Goal: Transaction & Acquisition: Purchase product/service

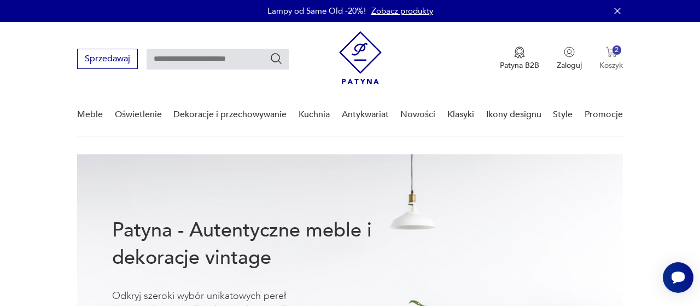
click at [617, 53] on div "2" at bounding box center [616, 49] width 9 height 9
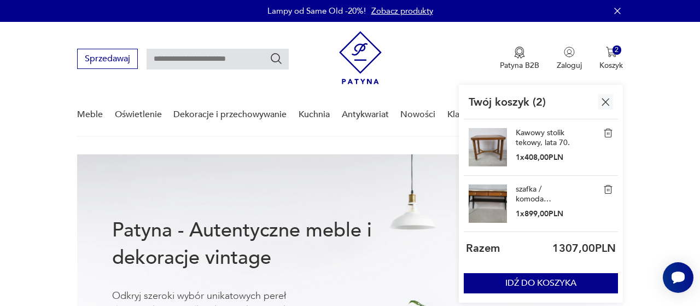
click at [611, 185] on img at bounding box center [608, 189] width 10 height 10
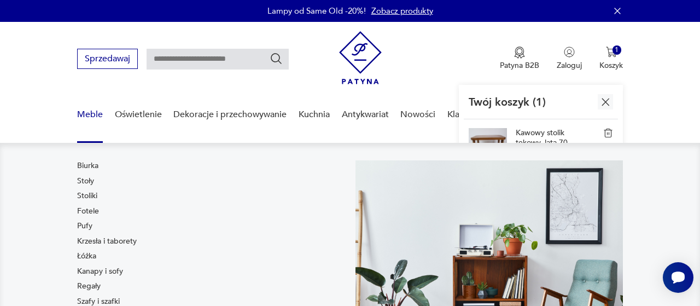
scroll to position [57, 0]
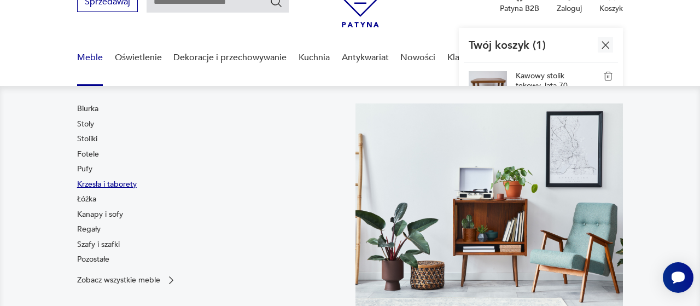
click at [86, 185] on link "Krzesła i taborety" at bounding box center [107, 184] width 60 height 11
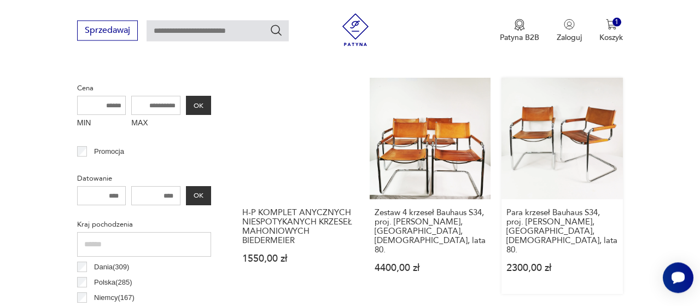
scroll to position [357, 0]
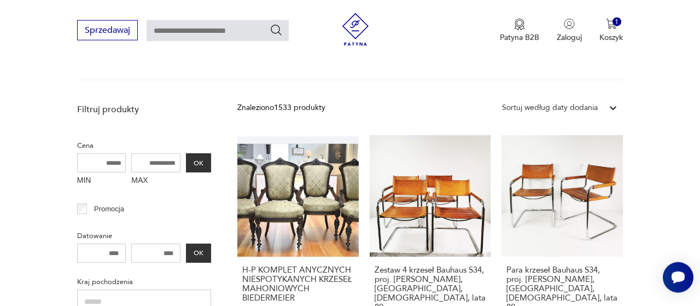
click at [590, 110] on div "Sortuj według daty dodania" at bounding box center [550, 108] width 96 height 12
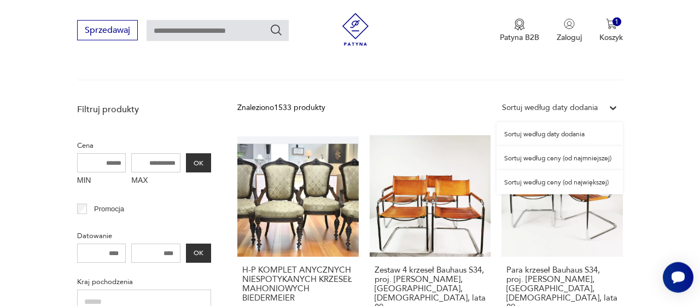
click at [588, 161] on div "Sortuj według ceny (od najmniejszej)" at bounding box center [559, 158] width 126 height 24
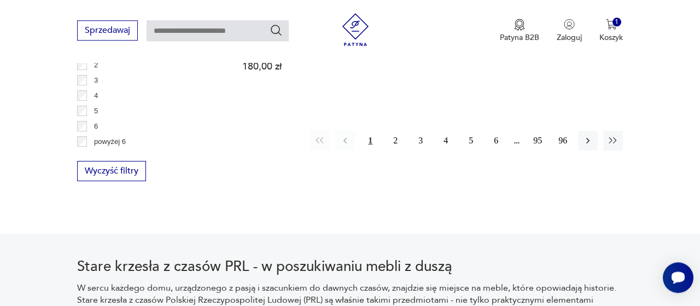
scroll to position [1647, 0]
click at [395, 143] on button "2" at bounding box center [395, 140] width 20 height 20
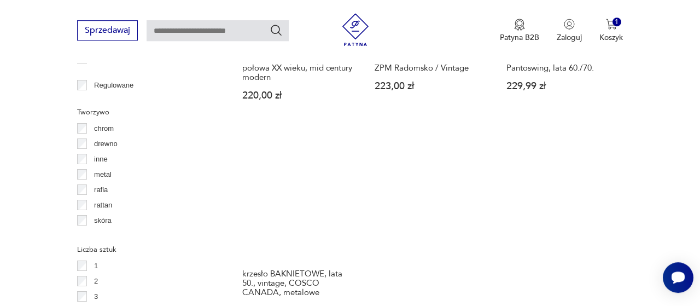
scroll to position [1597, 0]
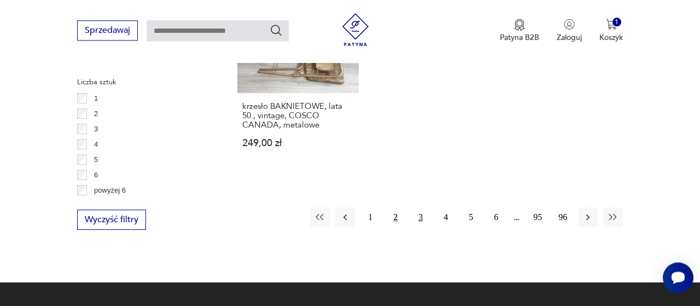
click at [421, 207] on button "3" at bounding box center [421, 217] width 20 height 20
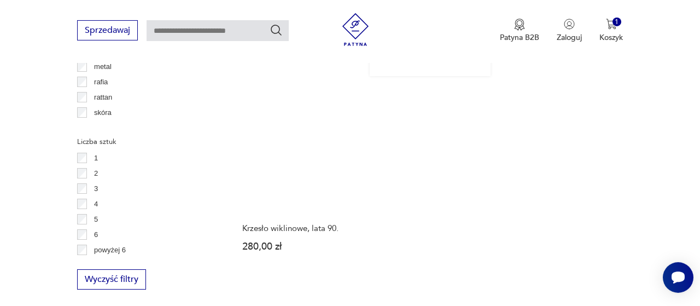
scroll to position [1541, 0]
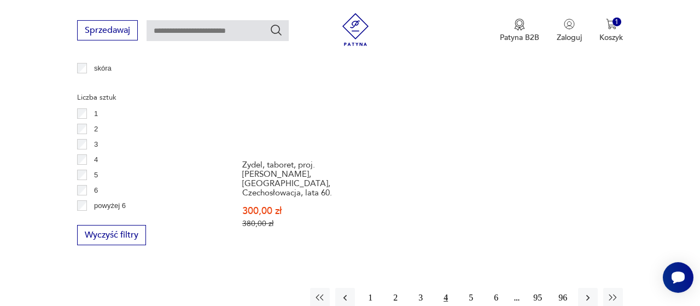
scroll to position [1597, 0]
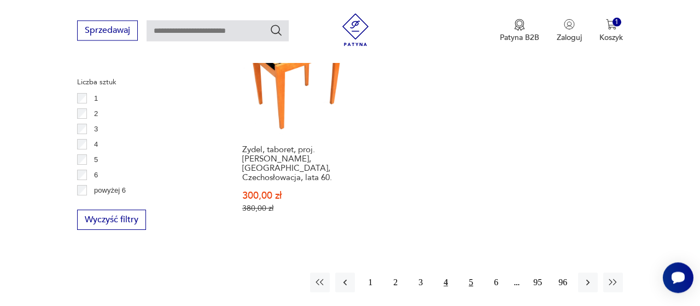
click at [473, 272] on button "5" at bounding box center [471, 282] width 20 height 20
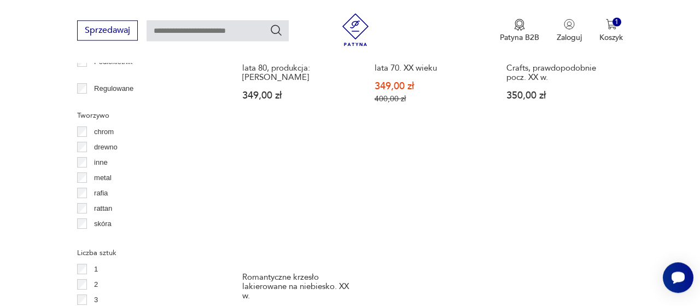
scroll to position [1541, 0]
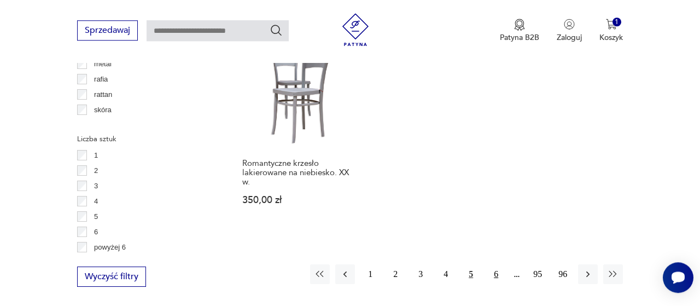
click at [495, 264] on button "6" at bounding box center [496, 274] width 20 height 20
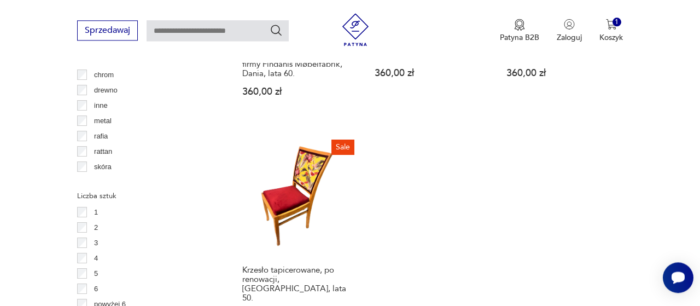
scroll to position [1654, 0]
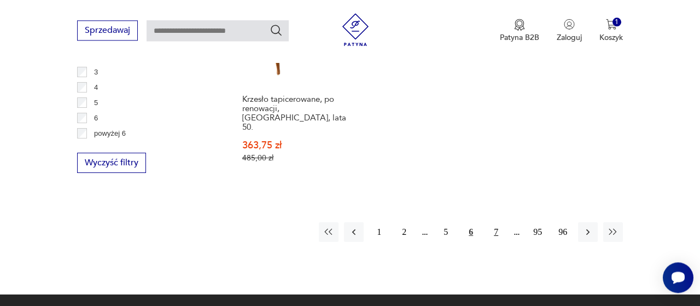
click at [497, 222] on button "7" at bounding box center [496, 232] width 20 height 20
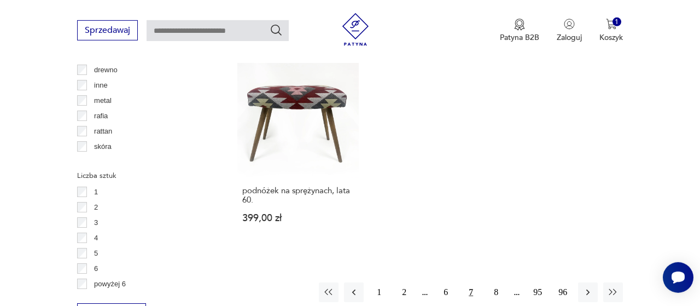
scroll to position [1597, 0]
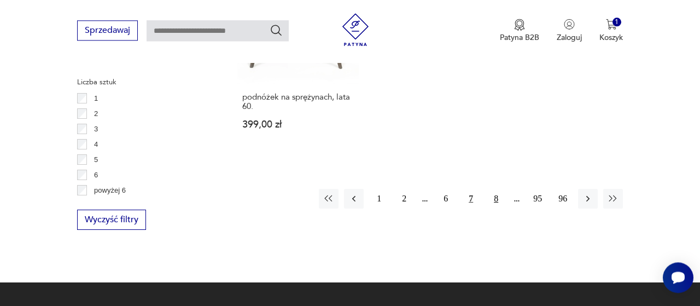
click at [494, 189] on button "8" at bounding box center [496, 199] width 20 height 20
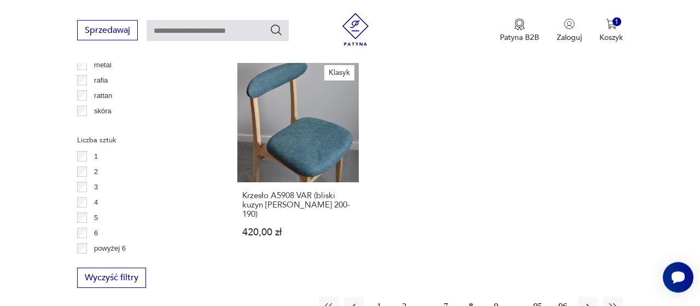
scroll to position [1597, 0]
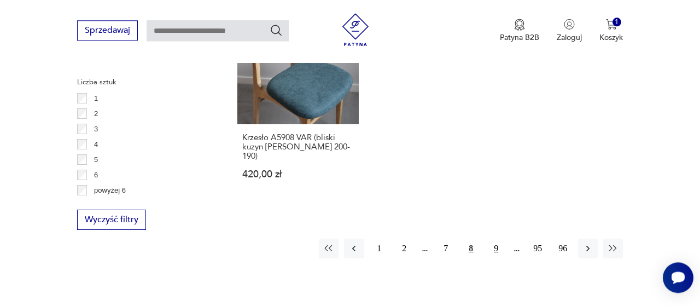
click at [495, 238] on button "9" at bounding box center [496, 248] width 20 height 20
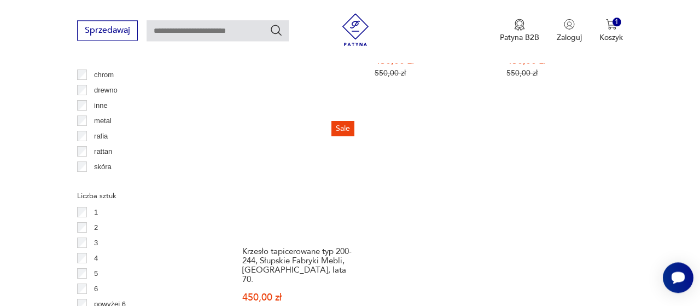
scroll to position [1654, 0]
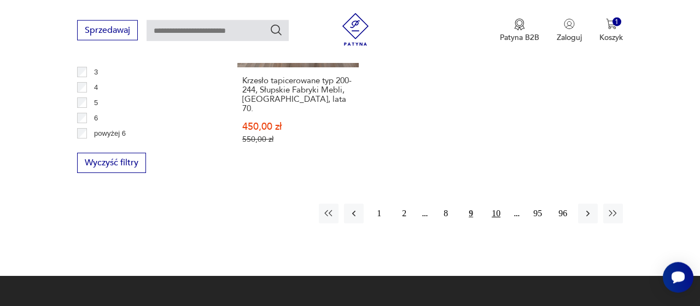
click at [494, 203] on button "10" at bounding box center [496, 213] width 20 height 20
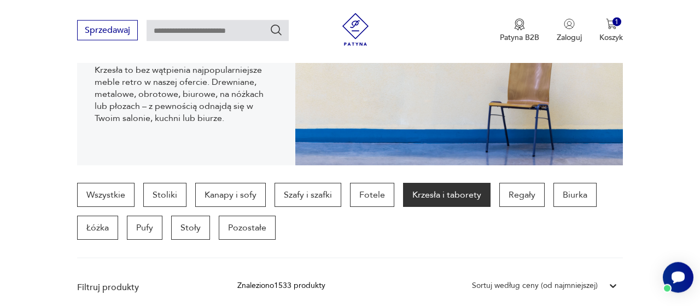
scroll to position [350, 0]
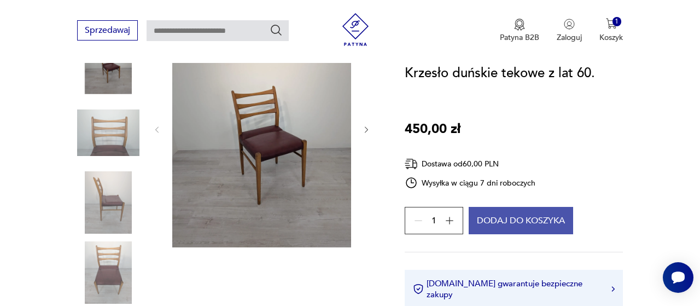
click at [482, 220] on button "Dodaj do koszyka" at bounding box center [520, 220] width 104 height 27
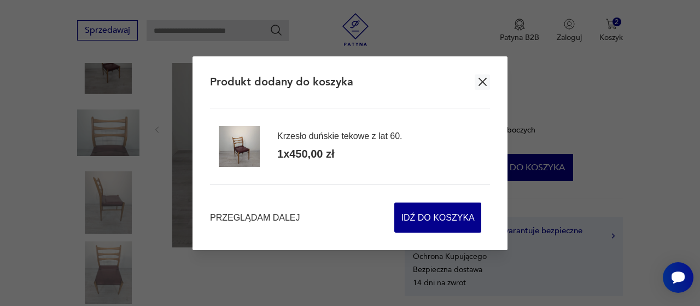
click at [487, 81] on icon "button" at bounding box center [483, 82] width 14 height 14
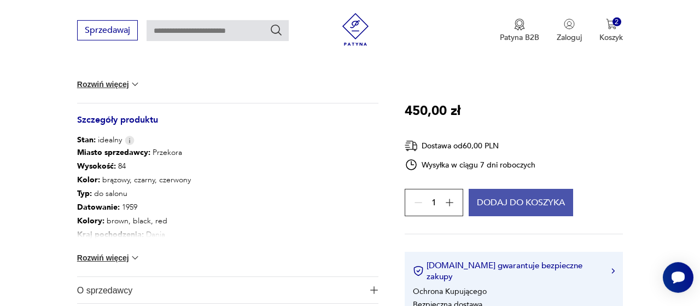
scroll to position [682, 0]
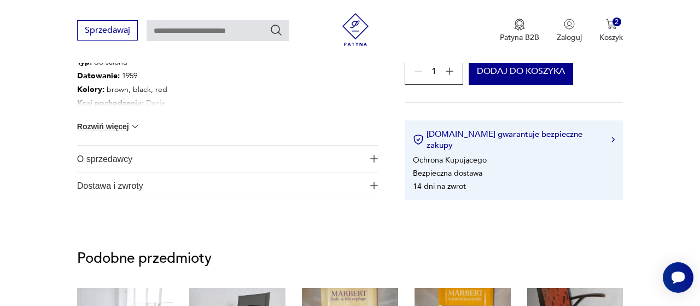
click at [134, 194] on span "Dostawa i zwroty" at bounding box center [220, 185] width 286 height 26
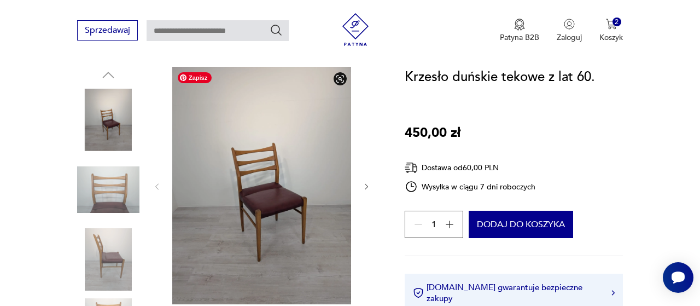
scroll to position [0, 0]
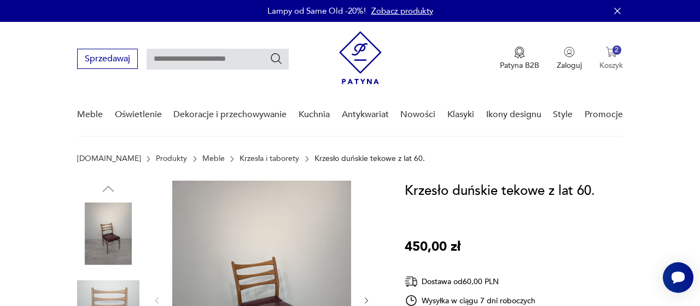
click at [610, 50] on img "button" at bounding box center [611, 51] width 11 height 11
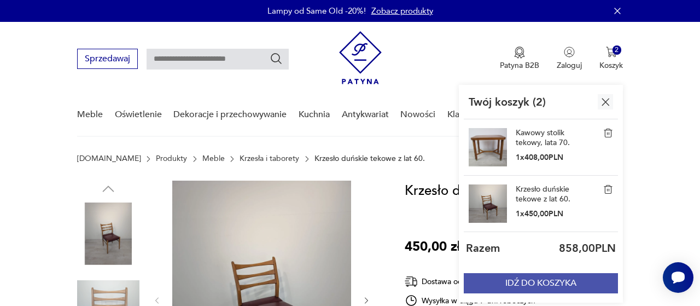
click at [554, 285] on button "IDŹ DO KOSZYKA" at bounding box center [541, 283] width 154 height 20
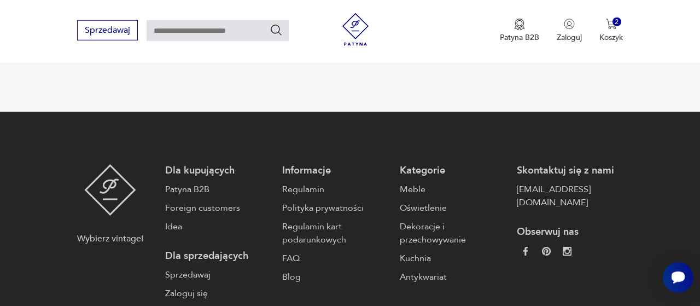
scroll to position [76, 0]
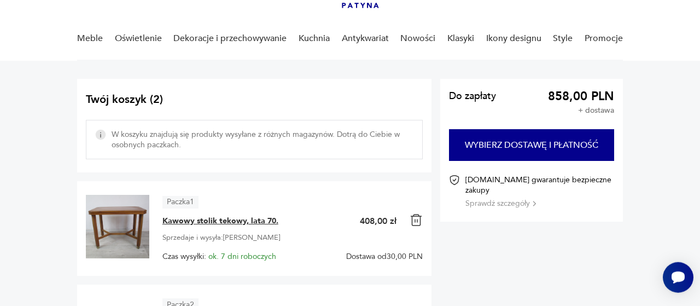
click at [201, 222] on span "Kawowy stolik tekowy, lata 70." at bounding box center [220, 220] width 116 height 11
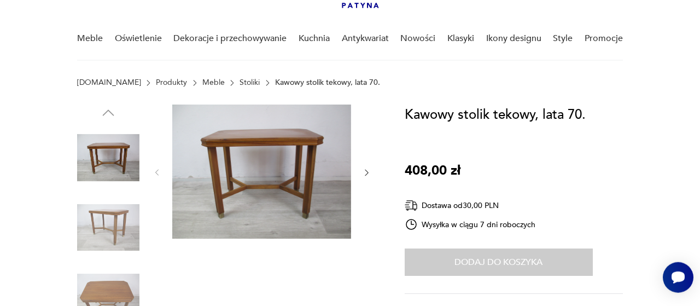
click at [366, 175] on icon "button" at bounding box center [366, 172] width 3 height 6
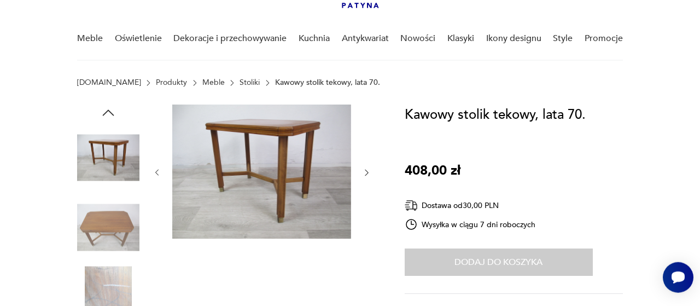
click at [365, 175] on icon "button" at bounding box center [366, 172] width 3 height 6
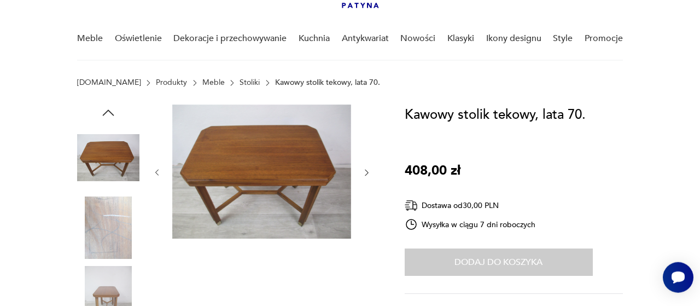
click at [365, 175] on icon "button" at bounding box center [366, 172] width 3 height 6
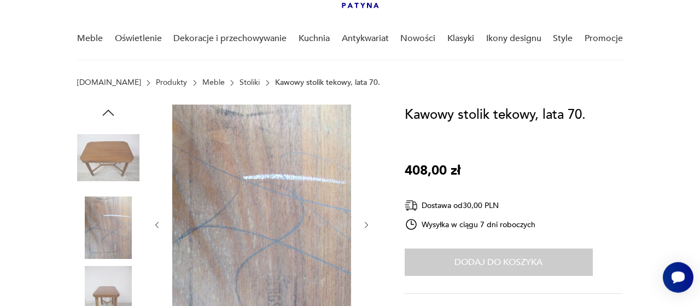
click at [365, 220] on icon "button" at bounding box center [366, 224] width 9 height 9
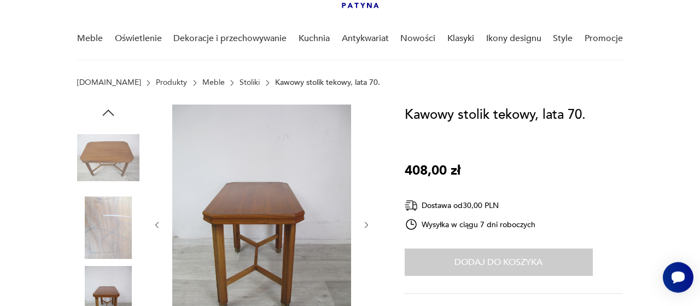
click at [365, 220] on icon "button" at bounding box center [366, 224] width 9 height 9
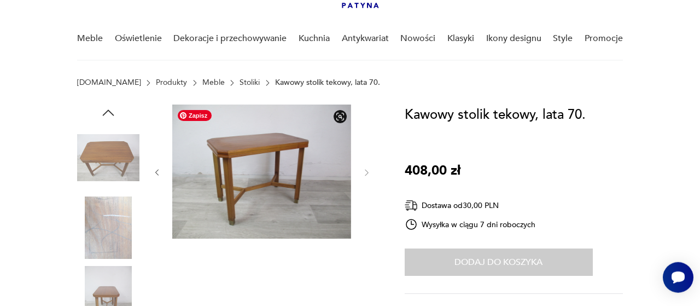
click at [328, 170] on img at bounding box center [261, 171] width 179 height 134
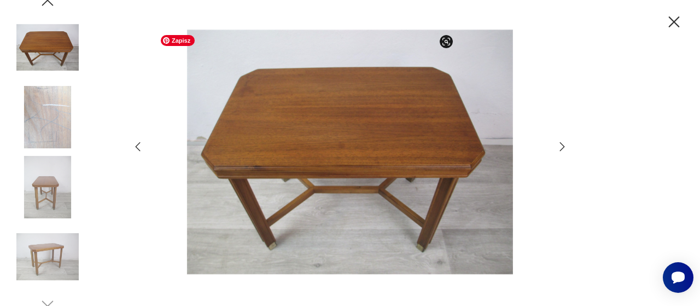
click at [136, 147] on icon "button" at bounding box center [138, 146] width 5 height 9
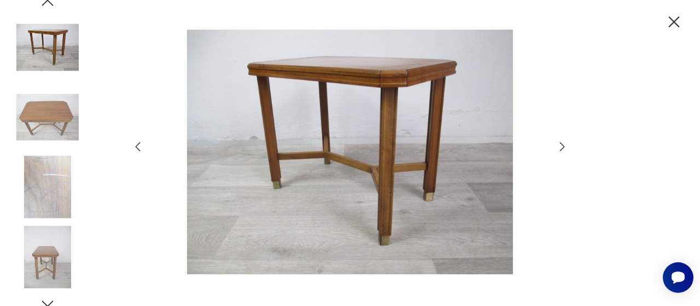
click at [136, 147] on icon "button" at bounding box center [138, 146] width 5 height 9
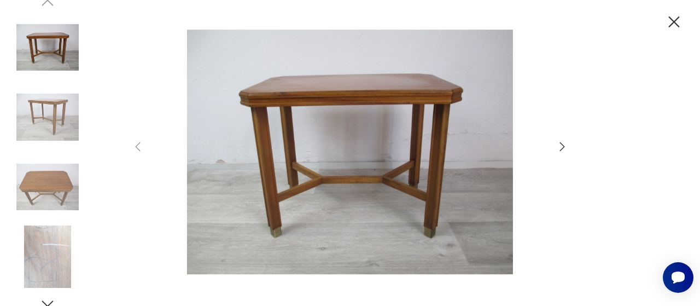
click at [671, 18] on icon "button" at bounding box center [673, 22] width 19 height 19
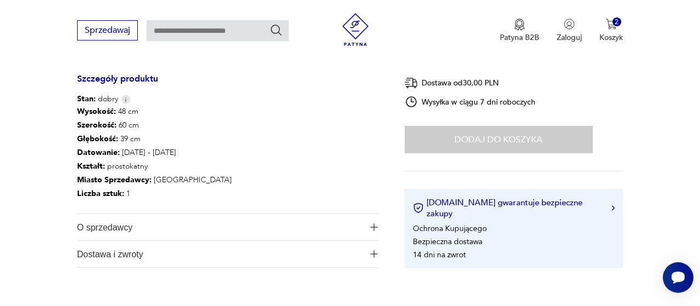
scroll to position [360, 0]
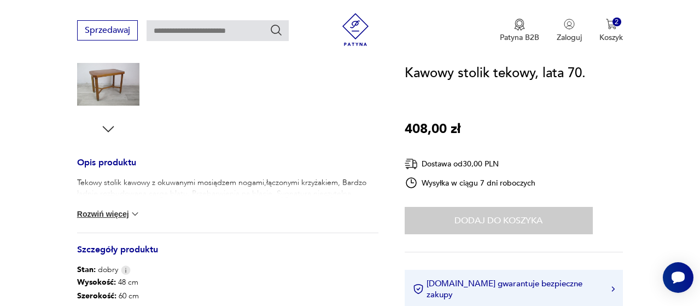
click at [124, 213] on button "Rozwiń więcej" at bounding box center [108, 213] width 63 height 11
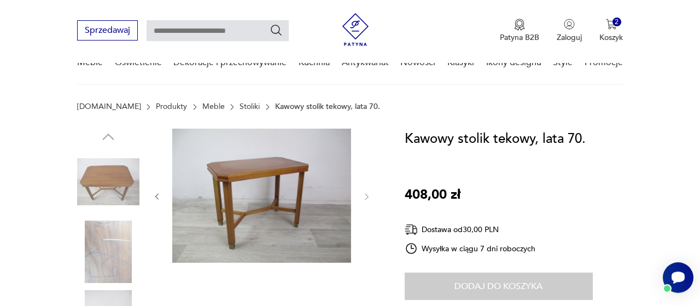
scroll to position [19, 0]
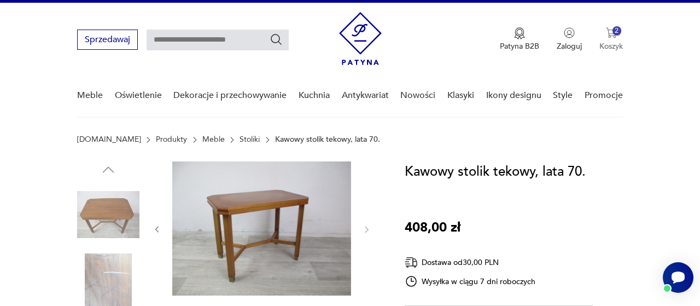
click at [618, 31] on div "2" at bounding box center [616, 30] width 9 height 9
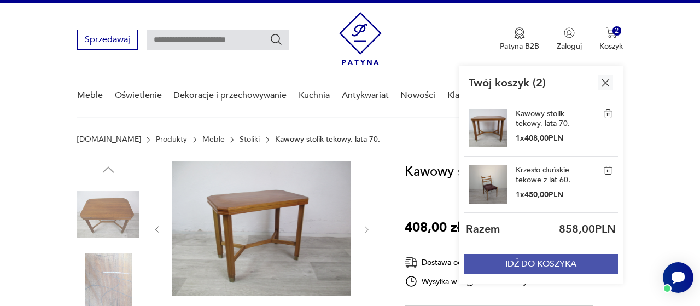
click at [566, 266] on button "IDŹ DO KOSZYKA" at bounding box center [541, 264] width 154 height 20
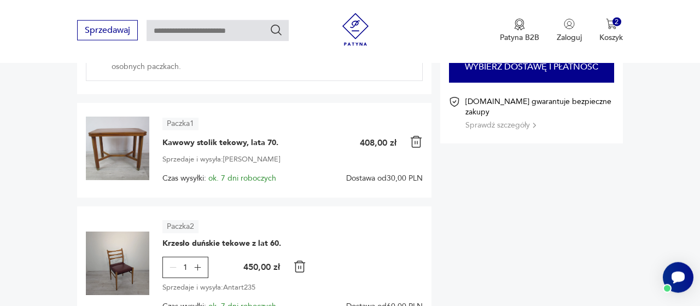
scroll to position [133, 0]
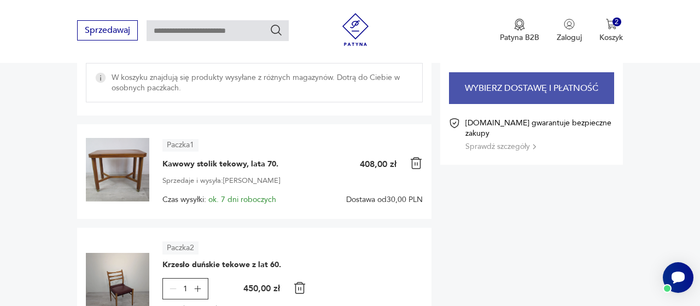
click at [486, 89] on button "Wybierz dostawę i płatność" at bounding box center [531, 88] width 165 height 32
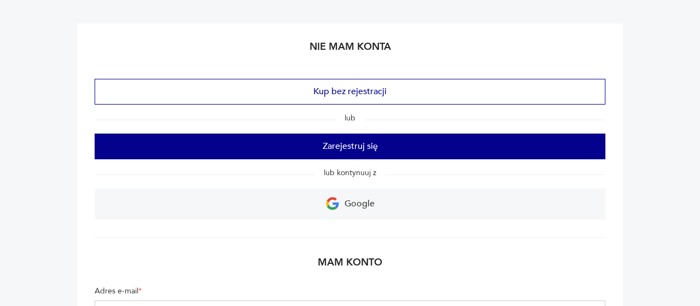
scroll to position [114, 0]
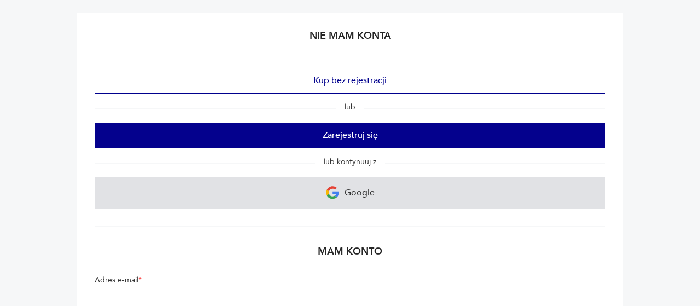
click at [338, 193] on img at bounding box center [332, 192] width 13 height 13
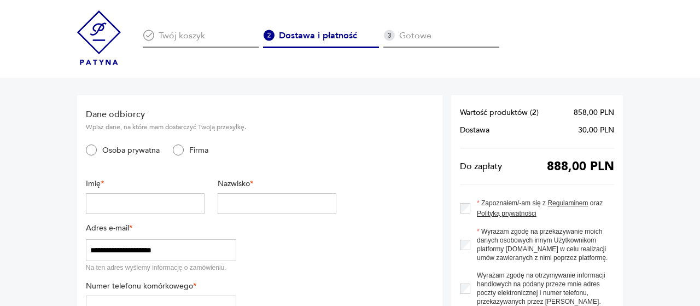
click at [165, 197] on input "text" at bounding box center [145, 203] width 119 height 21
type input "***"
click at [330, 149] on ul "Osoba prywatna Firma" at bounding box center [211, 157] width 250 height 27
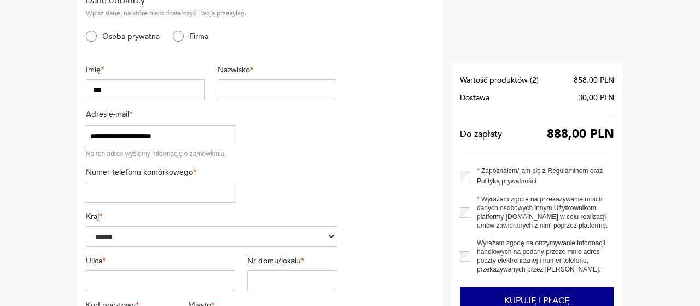
click at [151, 190] on input "tel" at bounding box center [161, 191] width 150 height 21
type input "*********"
click at [205, 277] on input "text" at bounding box center [160, 280] width 148 height 21
type input "*"
type input "**********"
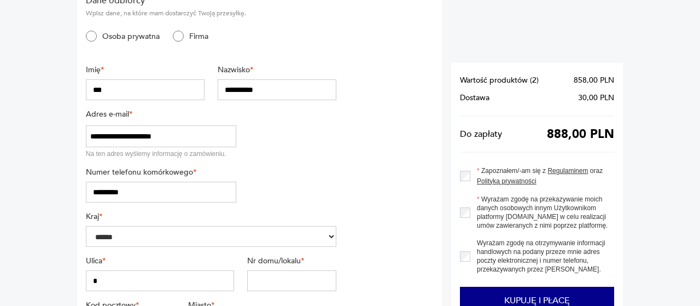
type input "**********"
type input "******"
type input "********"
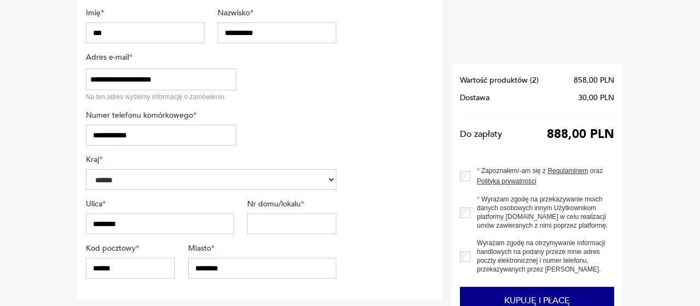
type input "********"
click at [276, 222] on input "text" at bounding box center [291, 223] width 89 height 21
type input "****"
click at [377, 203] on section "**********" at bounding box center [259, 113] width 365 height 376
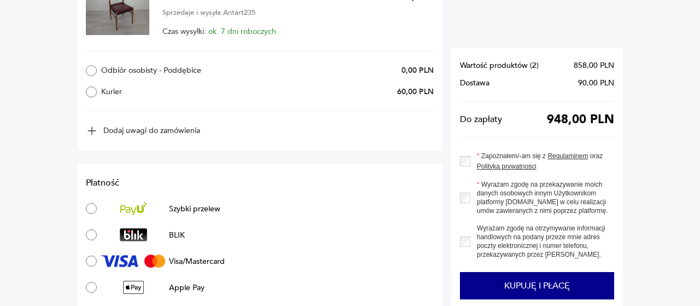
scroll to position [910, 0]
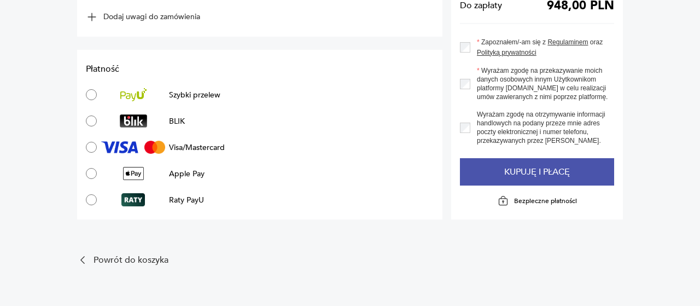
click at [537, 179] on button "Kupuję i płacę" at bounding box center [537, 171] width 154 height 27
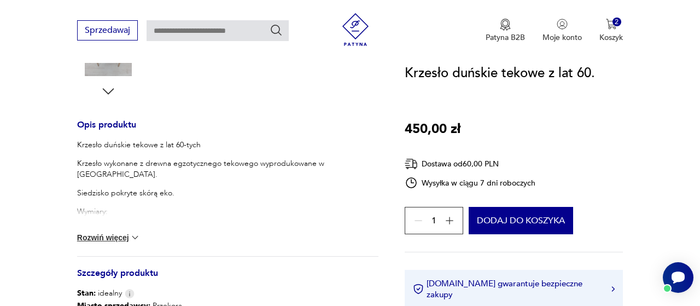
click at [144, 231] on div "Krzesło duńskie tekowe z lat 60-tych Krzesło wykonane z drewna egzotycznego tek…" at bounding box center [227, 197] width 301 height 116
click at [140, 234] on img at bounding box center [135, 237] width 11 height 11
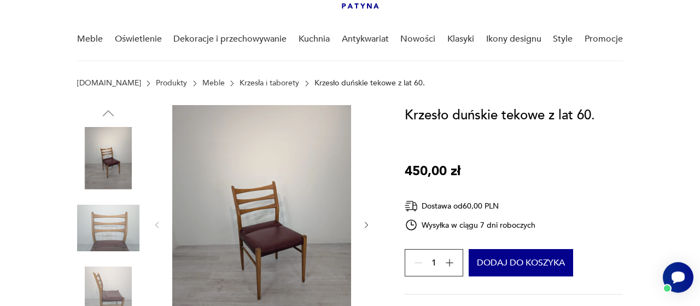
scroll to position [57, 0]
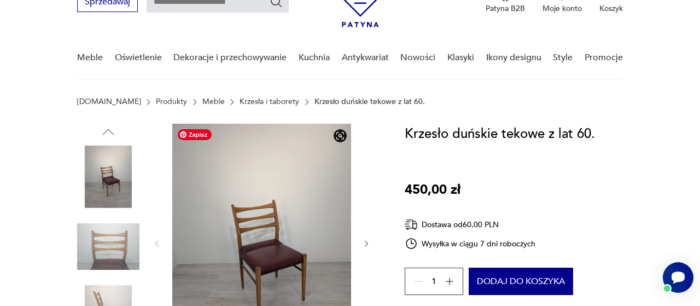
click at [232, 198] on img at bounding box center [261, 242] width 179 height 237
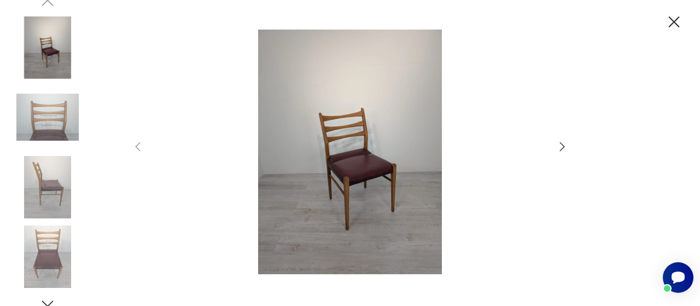
click at [558, 149] on icon "button" at bounding box center [561, 146] width 13 height 13
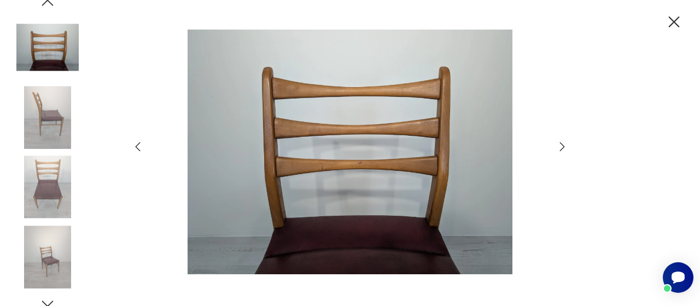
click at [560, 148] on icon "button" at bounding box center [561, 146] width 13 height 13
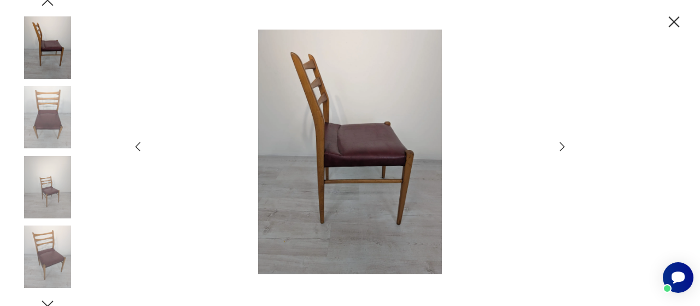
click at [560, 148] on icon "button" at bounding box center [561, 146] width 13 height 13
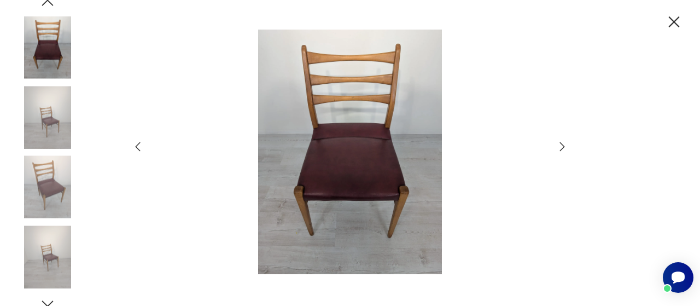
click at [560, 148] on icon "button" at bounding box center [561, 146] width 13 height 13
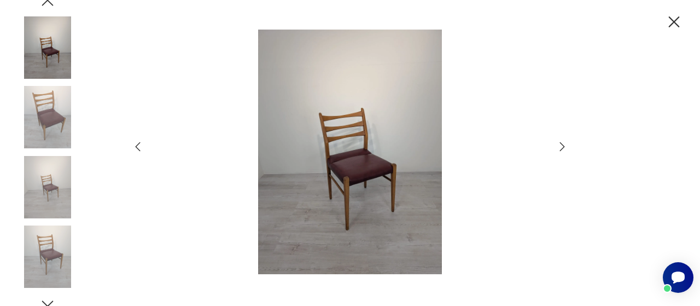
click at [560, 148] on icon "button" at bounding box center [561, 146] width 13 height 13
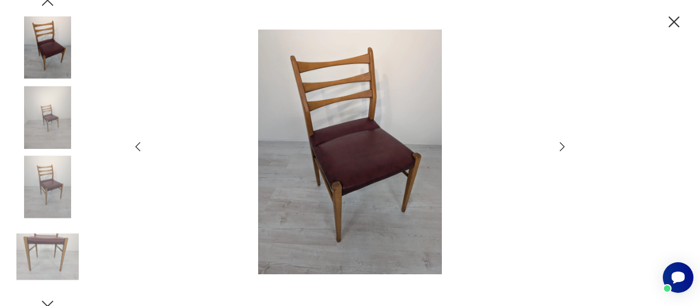
click at [560, 148] on icon "button" at bounding box center [561, 146] width 13 height 13
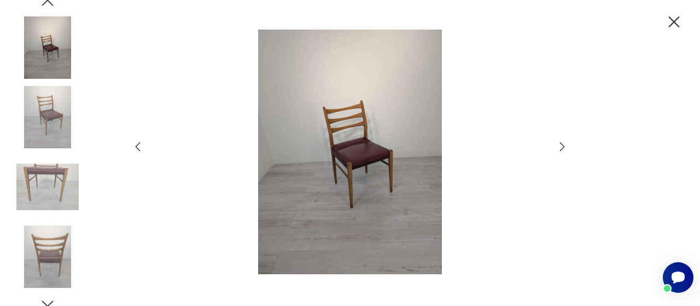
click at [560, 148] on icon "button" at bounding box center [561, 146] width 13 height 13
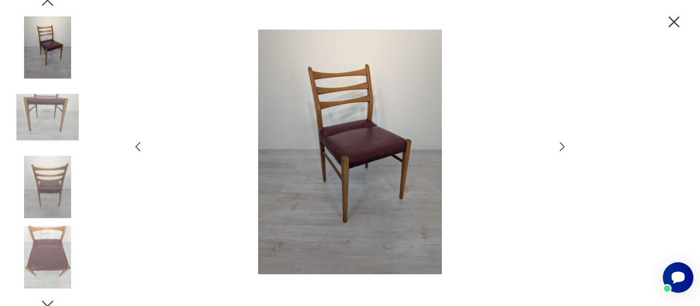
click at [560, 148] on icon "button" at bounding box center [561, 146] width 13 height 13
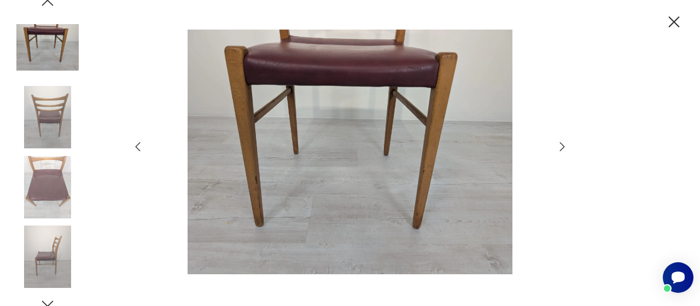
click at [560, 148] on icon "button" at bounding box center [561, 146] width 13 height 13
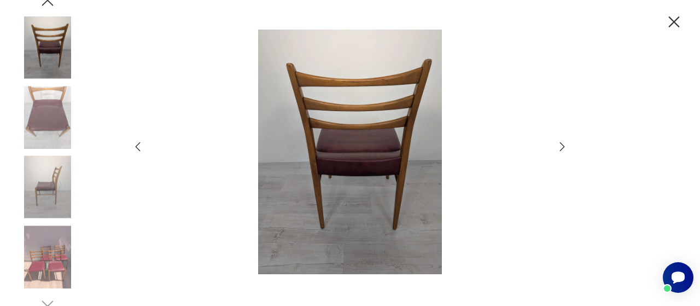
click at [560, 148] on icon "button" at bounding box center [561, 146] width 13 height 13
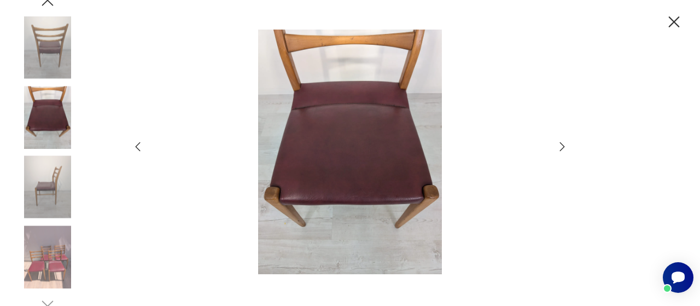
click at [556, 145] on icon "button" at bounding box center [561, 146] width 13 height 13
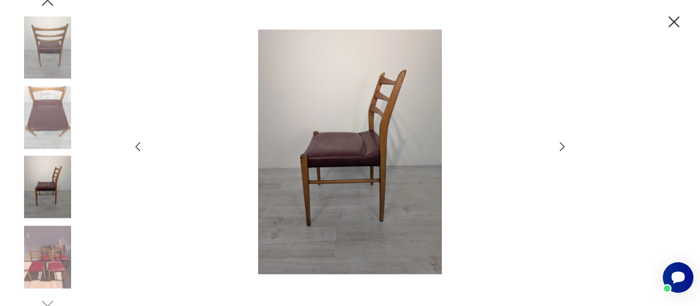
click at [556, 145] on icon "button" at bounding box center [561, 146] width 13 height 13
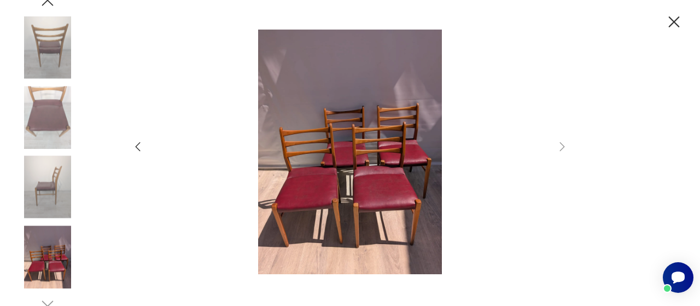
click at [669, 26] on icon "button" at bounding box center [674, 21] width 11 height 11
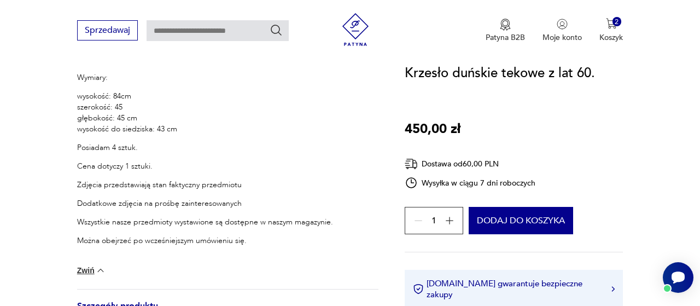
scroll to position [512, 0]
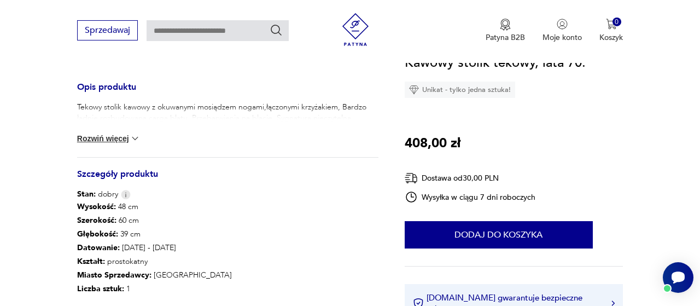
scroll to position [455, 0]
